Goal: Task Accomplishment & Management: Complete application form

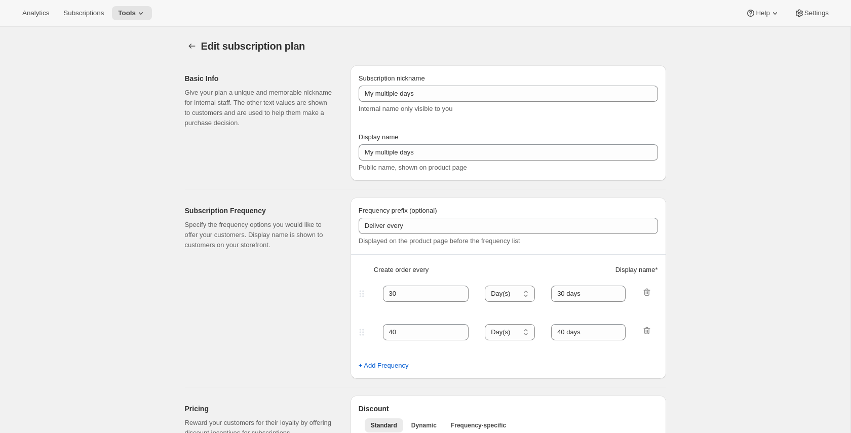
select select "FIXED_AMOUNT"
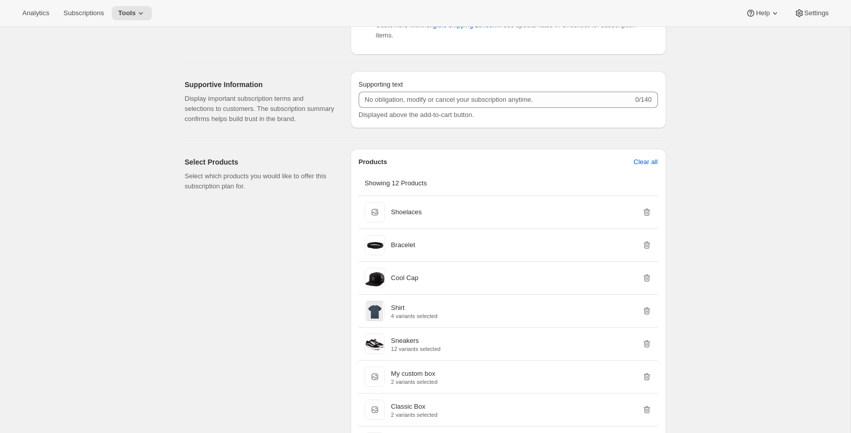
click at [717, 188] on div "Edit subscription plan. This page is ready Edit subscription plan Basic Info Gi…" at bounding box center [425, 204] width 850 height 1352
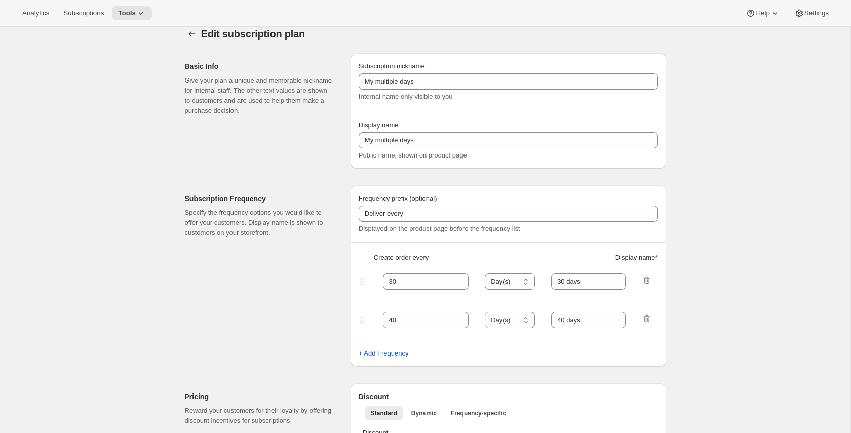
scroll to position [0, 0]
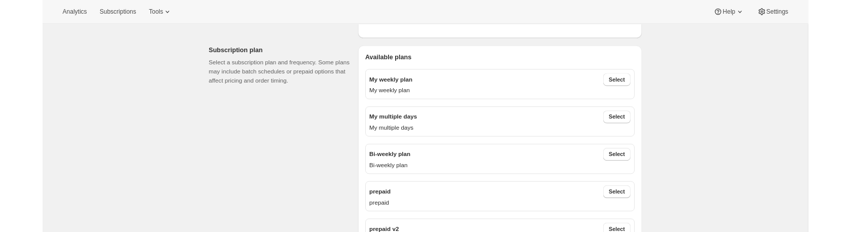
scroll to position [357, 0]
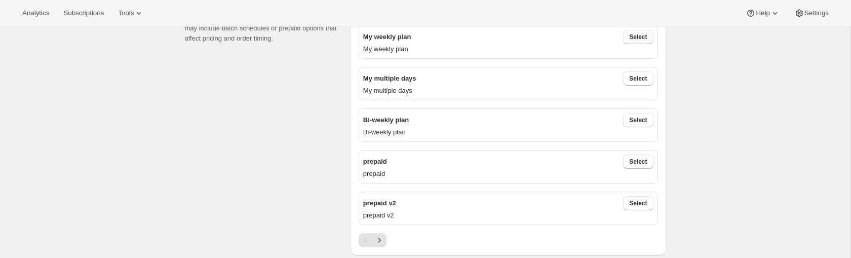
click at [630, 36] on span "Select" at bounding box center [638, 37] width 18 height 8
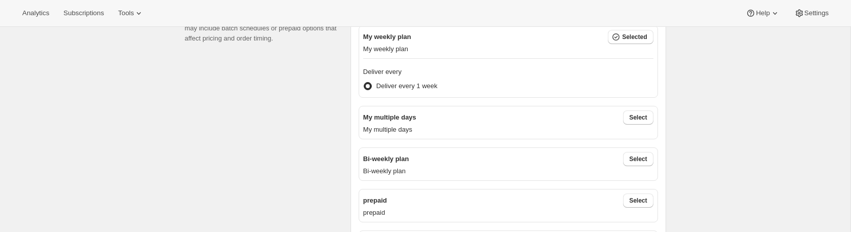
scroll to position [345, 0]
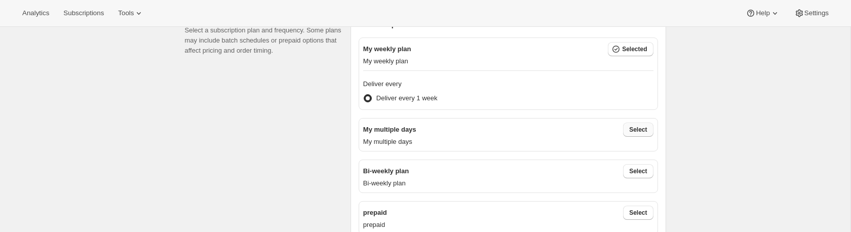
click at [637, 128] on span "Select" at bounding box center [638, 130] width 18 height 8
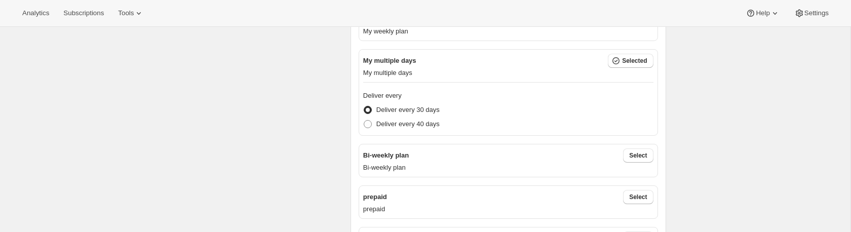
scroll to position [394, 0]
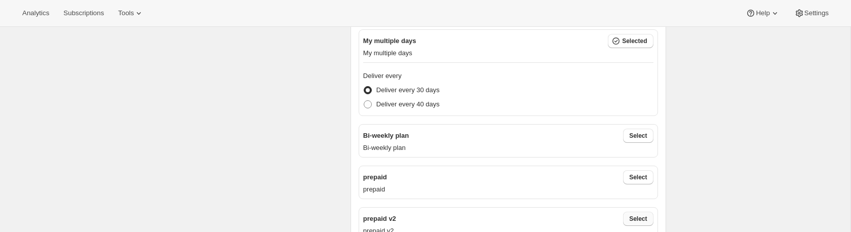
click at [641, 217] on span "Select" at bounding box center [638, 219] width 18 height 8
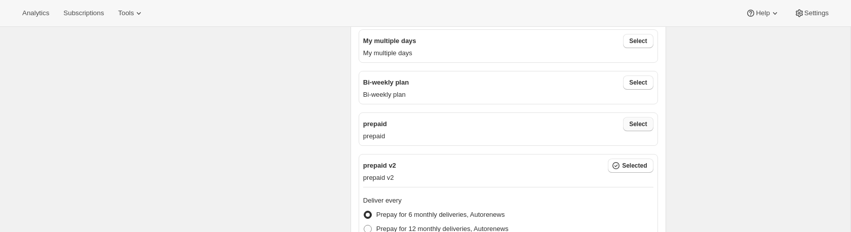
click at [630, 126] on span "Select" at bounding box center [638, 124] width 18 height 8
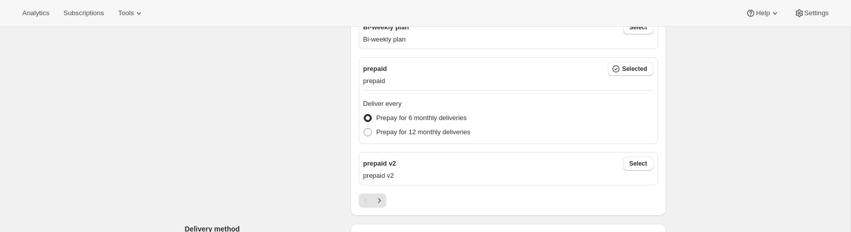
scroll to position [457, 0]
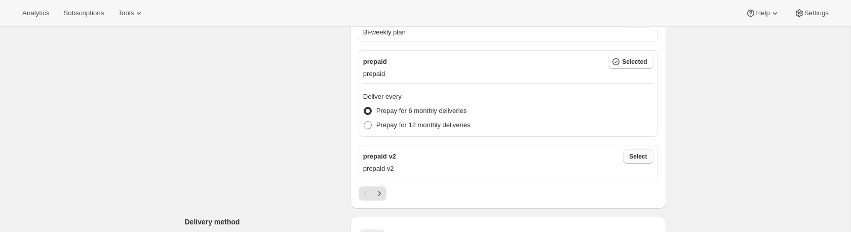
click at [650, 154] on button "Select" at bounding box center [638, 156] width 30 height 14
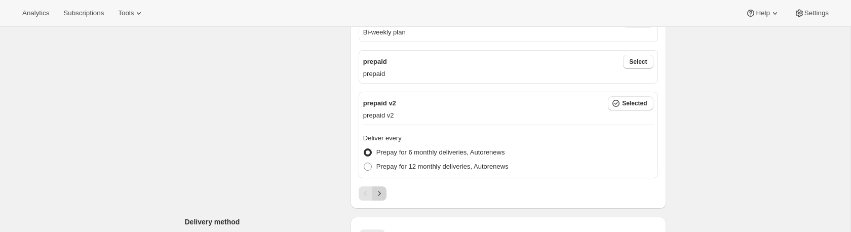
click at [383, 191] on icon "Next" at bounding box center [379, 193] width 10 height 10
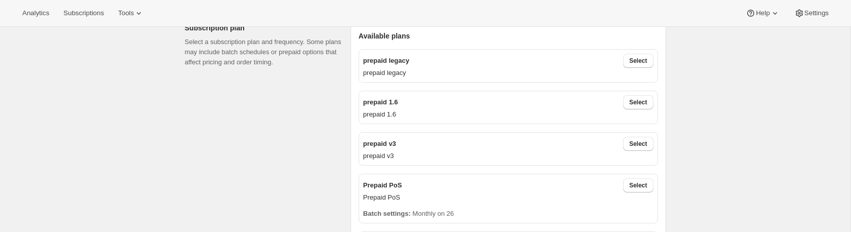
scroll to position [303, 0]
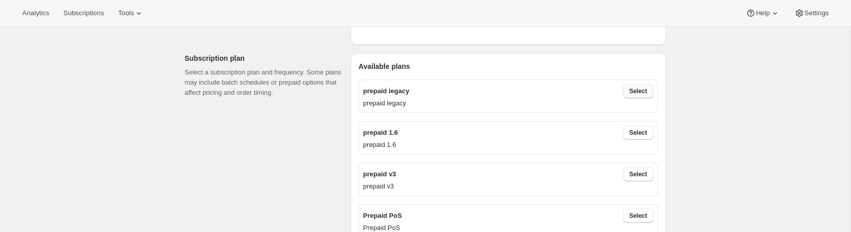
click at [639, 89] on span "Select" at bounding box center [638, 91] width 18 height 8
click at [631, 174] on span "Select" at bounding box center [638, 172] width 18 height 8
click at [639, 213] on span "Select" at bounding box center [638, 213] width 18 height 8
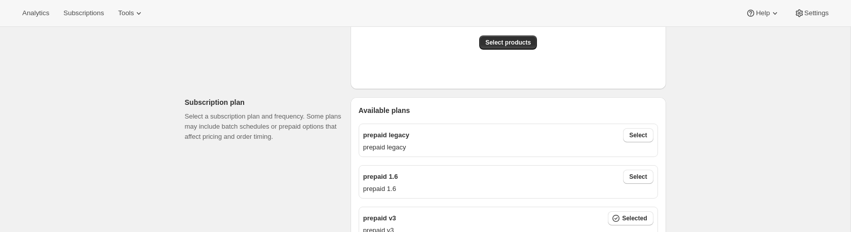
scroll to position [266, 0]
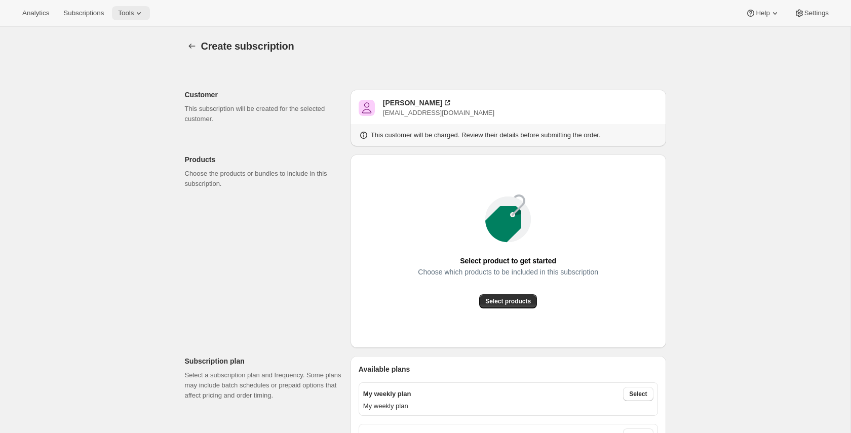
click at [141, 16] on icon at bounding box center [139, 13] width 10 height 10
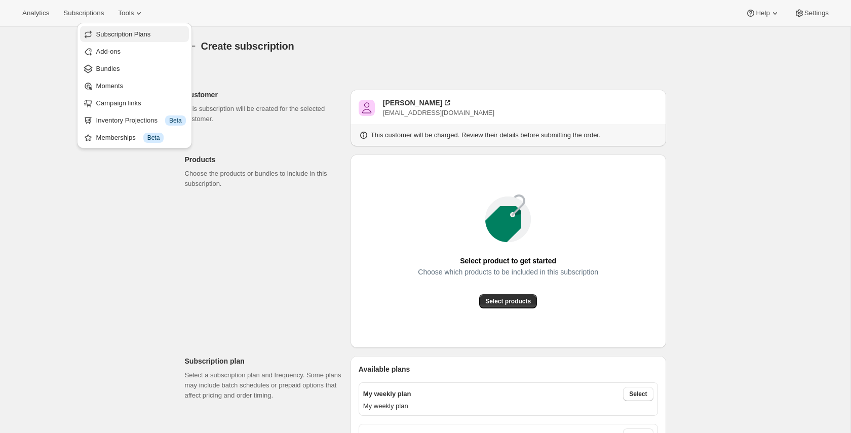
click at [138, 38] on span "Subscription Plans" at bounding box center [123, 34] width 55 height 8
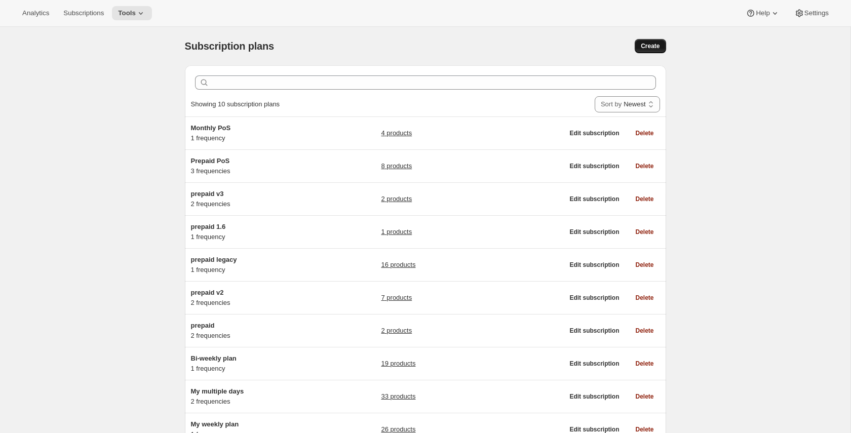
click at [649, 43] on span "Create" at bounding box center [649, 46] width 19 height 8
select select "WEEK"
select select "MONTH"
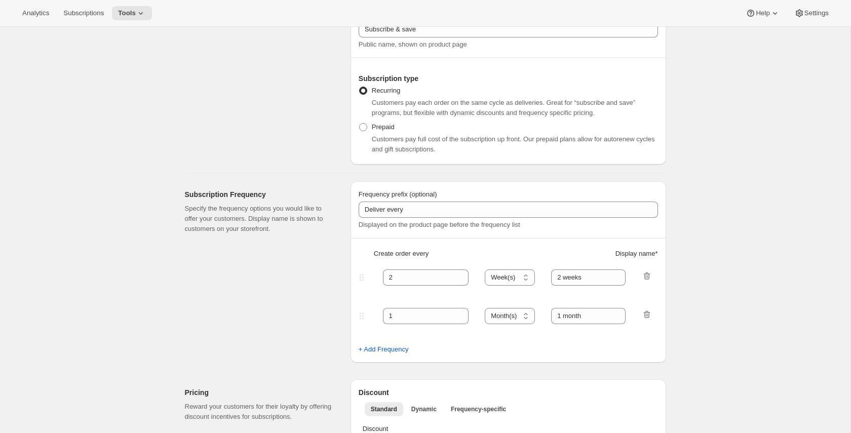
scroll to position [122, 0]
click at [381, 119] on div "Recurring Customers pay each order on the same cycle as deliveries. Great for “…" at bounding box center [507, 103] width 299 height 36
click at [381, 126] on span "Prepaid" at bounding box center [383, 128] width 23 height 8
click at [359, 125] on input "Prepaid" at bounding box center [359, 124] width 1 height 1
radio input "true"
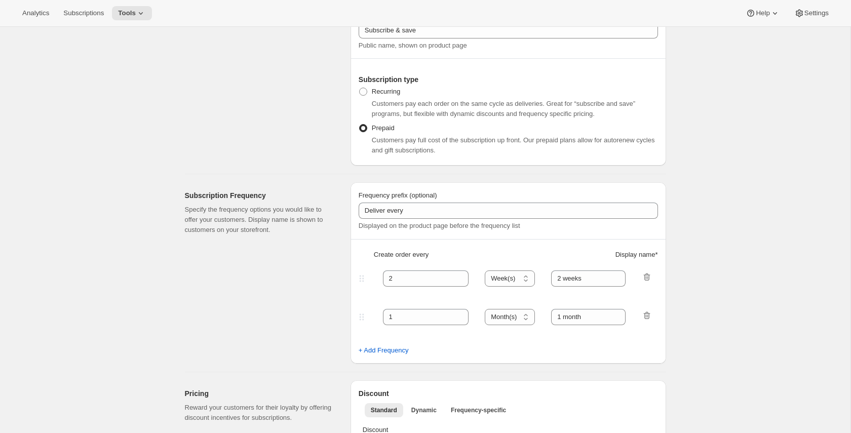
select select "MONTH"
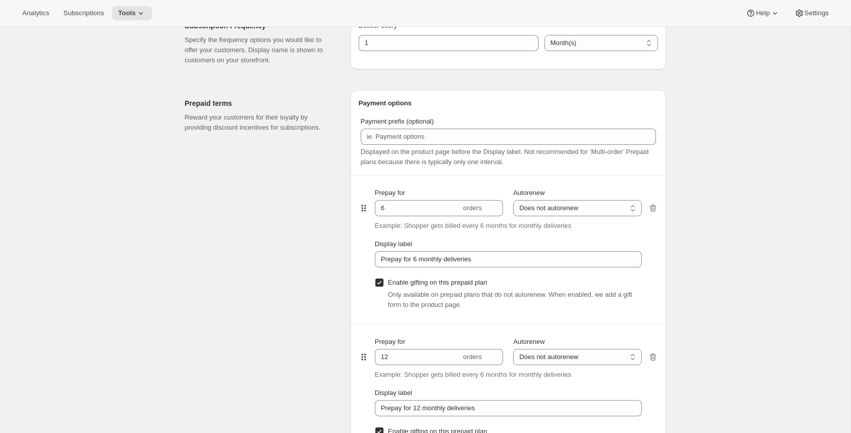
scroll to position [544, 0]
